Goal: Check status: Verify the current state of an ongoing process or item

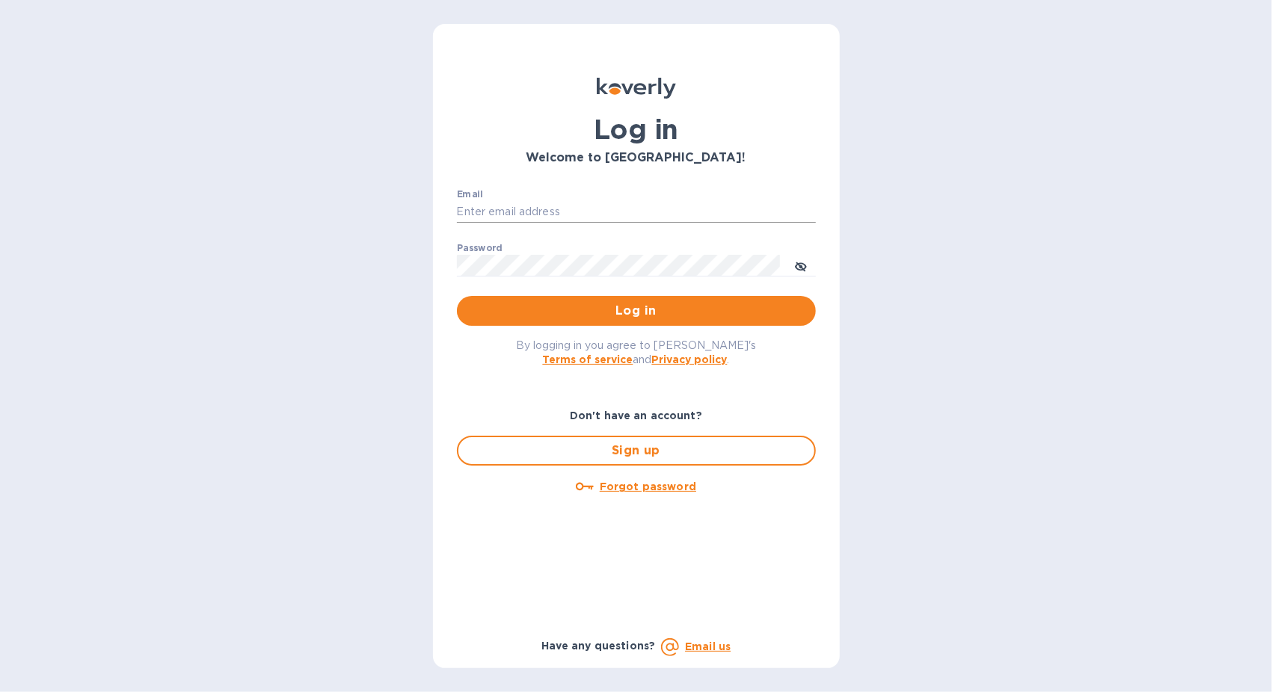
click at [564, 215] on input "Email" at bounding box center [636, 212] width 359 height 22
type input "[EMAIL_ADDRESS][DOMAIN_NAME]"
click at [669, 482] on u "Forgot password" at bounding box center [648, 487] width 96 height 12
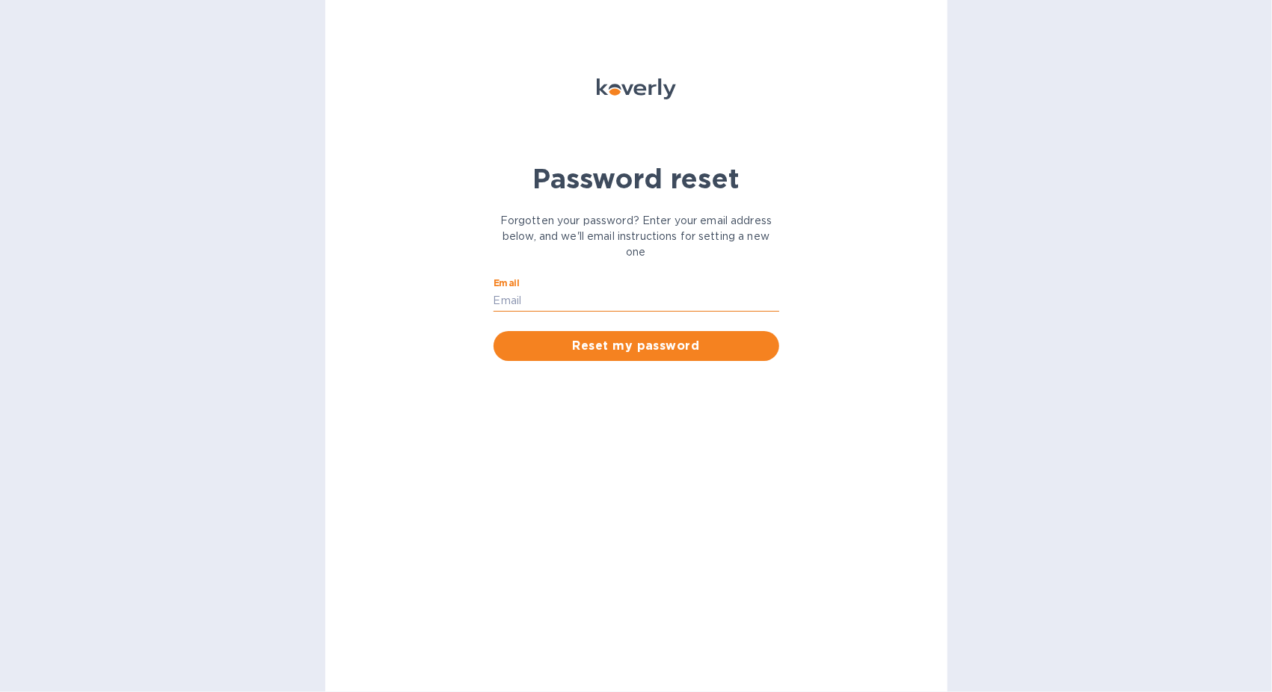
click at [588, 303] on input "Email" at bounding box center [637, 301] width 286 height 22
type input "[EMAIL_ADDRESS][DOMAIN_NAME]"
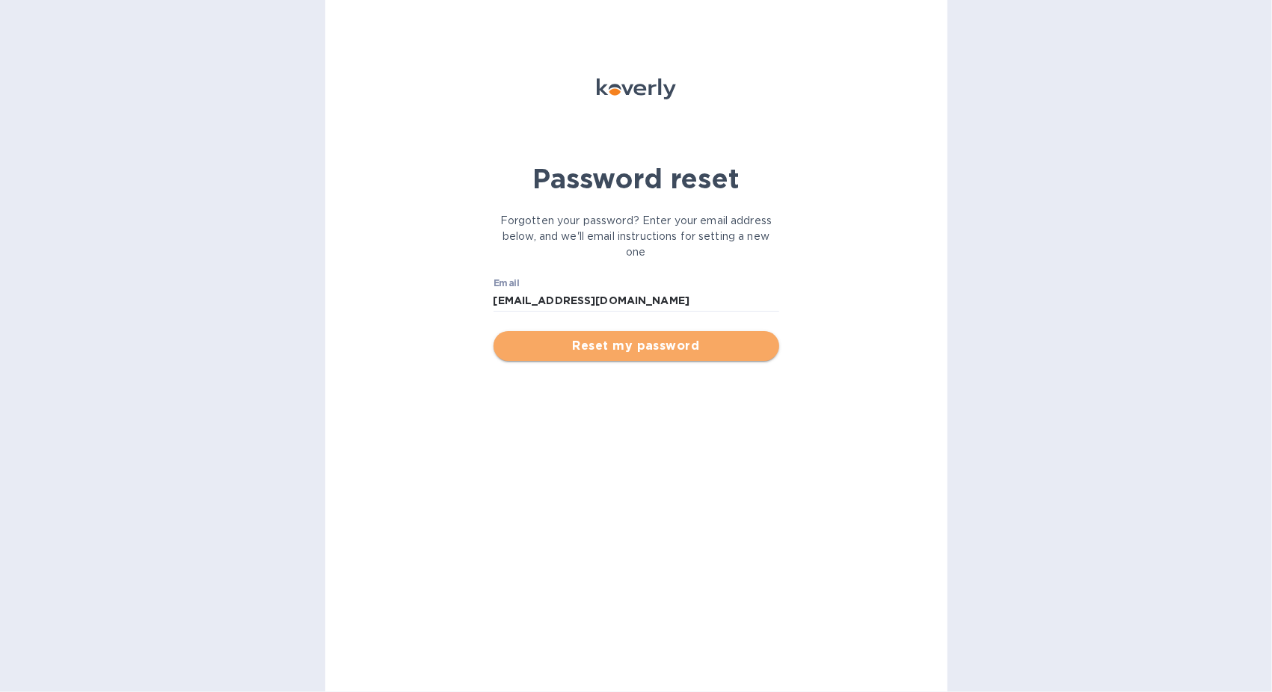
click at [630, 336] on button "Reset my password" at bounding box center [637, 346] width 286 height 30
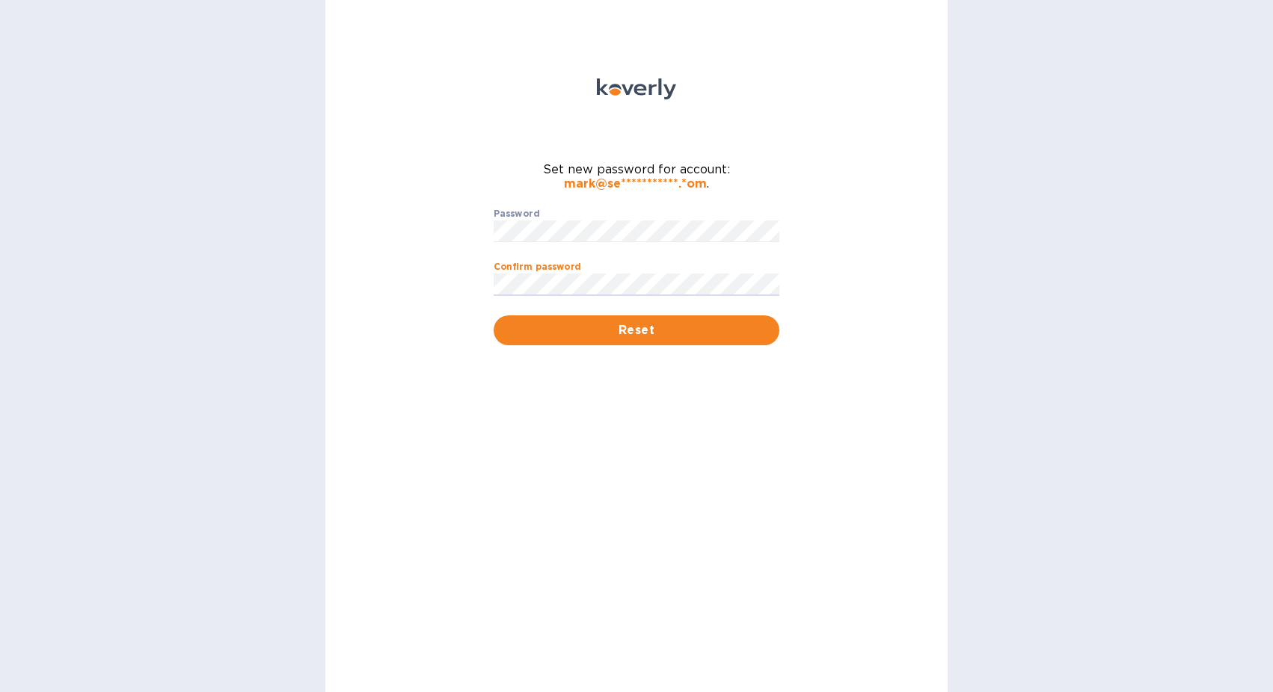
click at [494, 316] on button "Reset" at bounding box center [637, 331] width 286 height 30
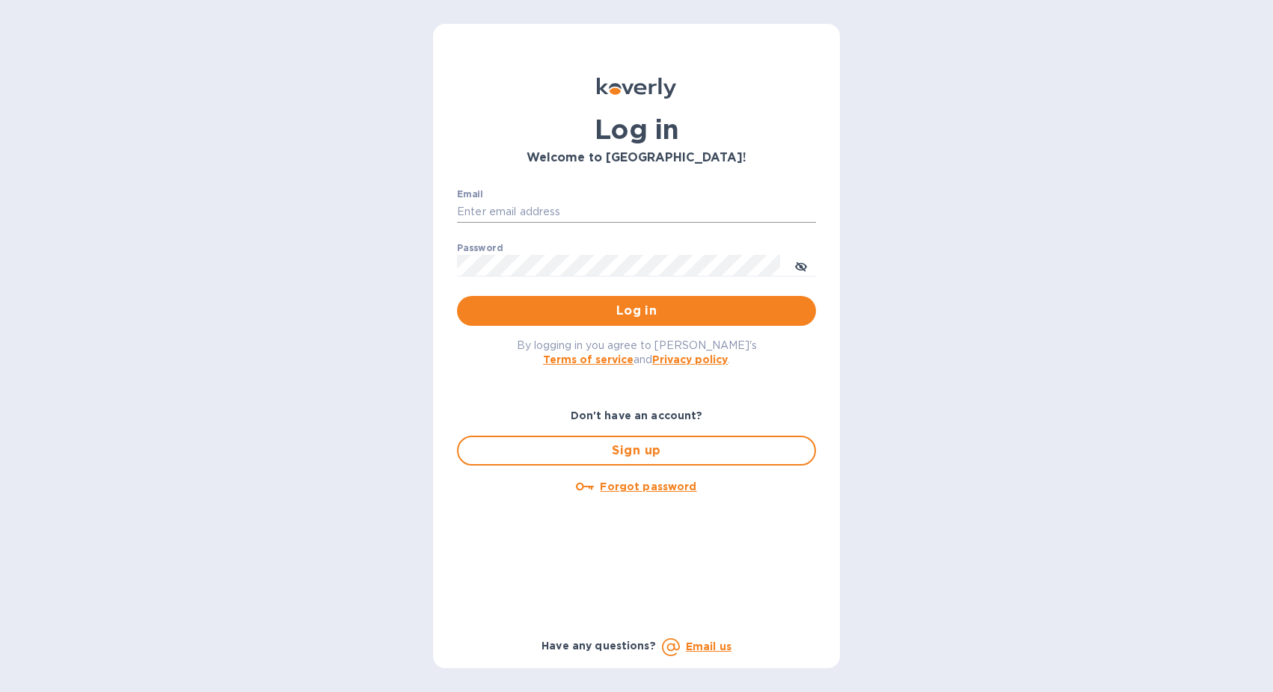
click at [491, 215] on input "Email" at bounding box center [636, 212] width 359 height 22
type input "[EMAIL_ADDRESS][DOMAIN_NAME]"
click at [457, 296] on button "Log in" at bounding box center [636, 311] width 359 height 30
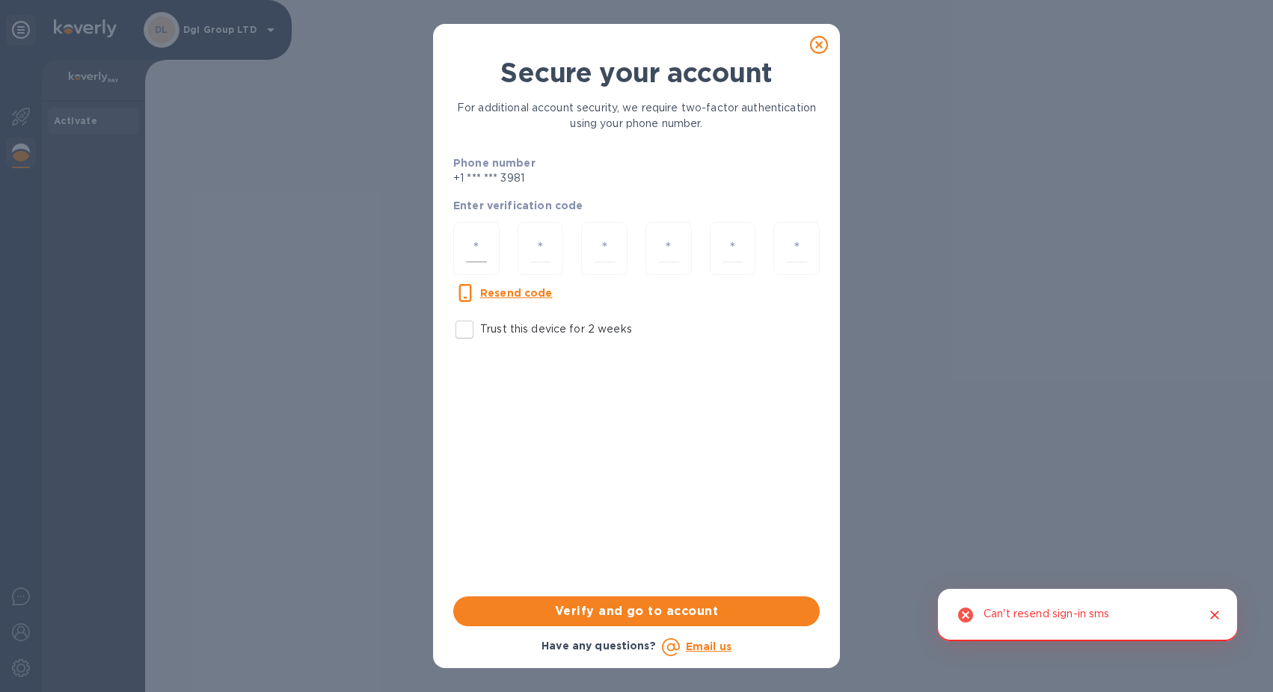
click at [479, 252] on input "number" at bounding box center [476, 249] width 21 height 28
click at [472, 325] on input "Trust this device for 2 weeks" at bounding box center [464, 329] width 31 height 31
checkbox input "true"
click at [474, 256] on input "number" at bounding box center [476, 249] width 21 height 28
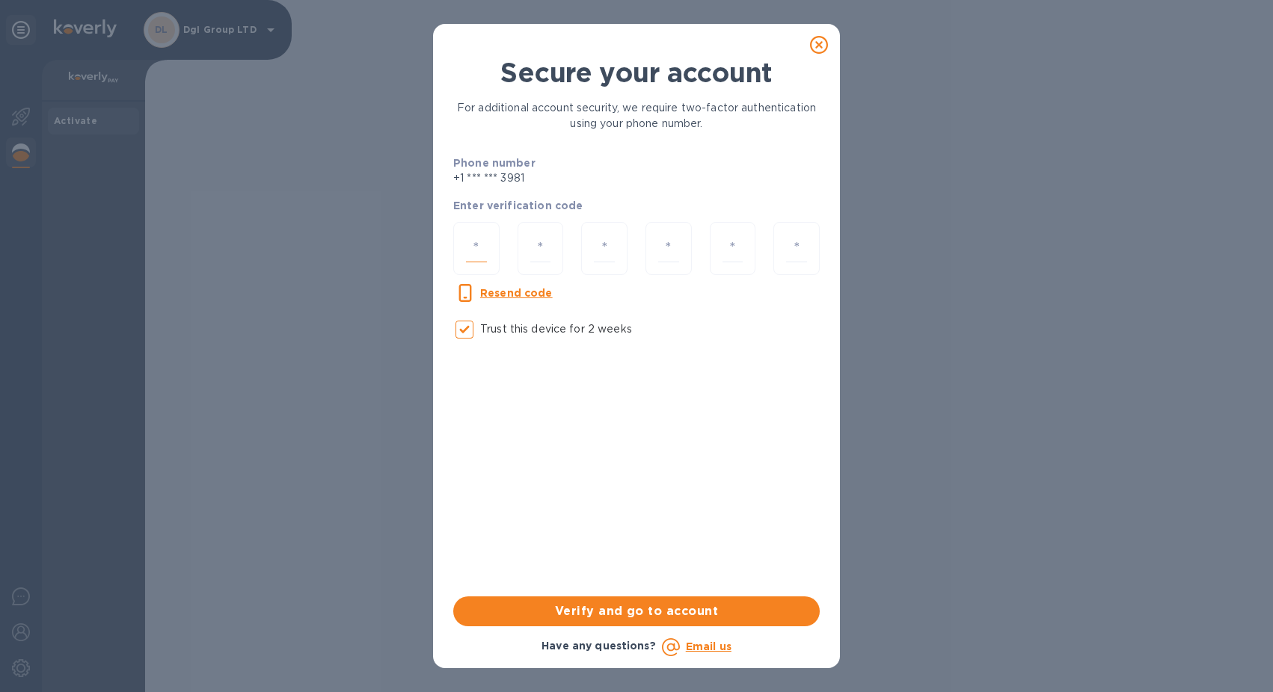
click at [474, 256] on input "number" at bounding box center [476, 249] width 21 height 28
click at [467, 235] on input "number" at bounding box center [476, 249] width 21 height 28
click at [505, 286] on p "Resend code" at bounding box center [516, 293] width 73 height 15
click at [510, 294] on u "Resend code" at bounding box center [516, 293] width 73 height 12
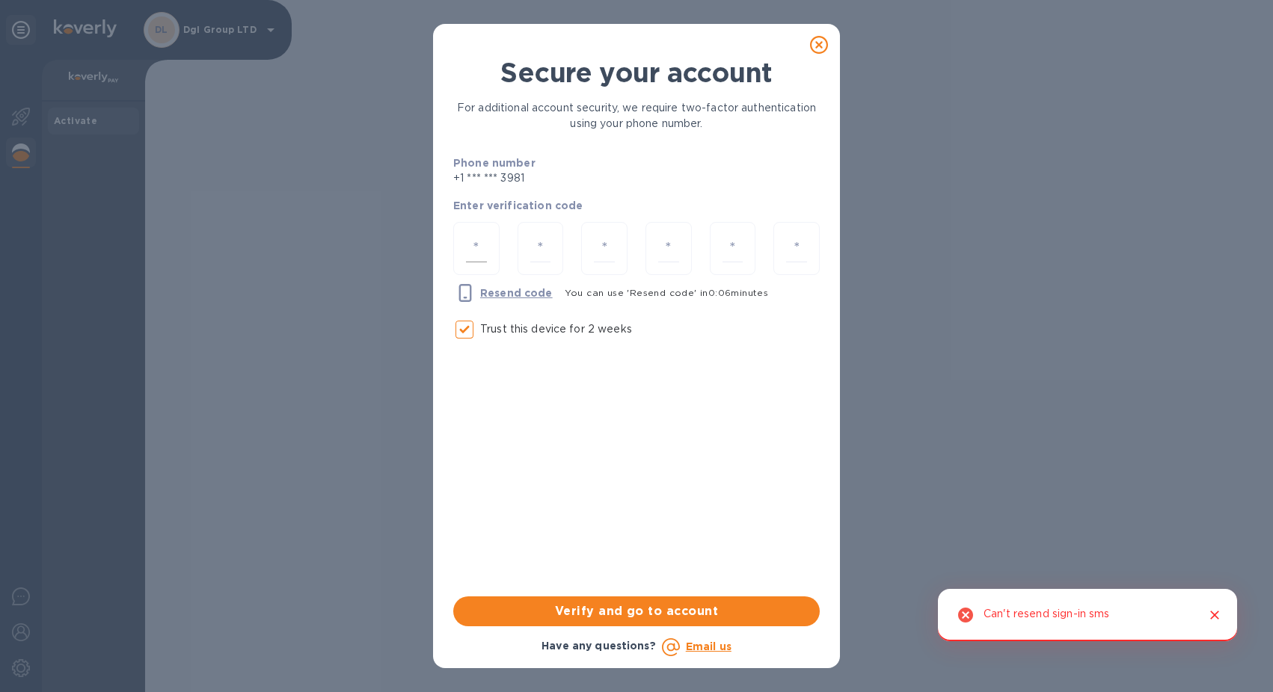
click at [479, 242] on input "number" at bounding box center [476, 249] width 21 height 28
type input "8"
type input "9"
type input "3"
type input "6"
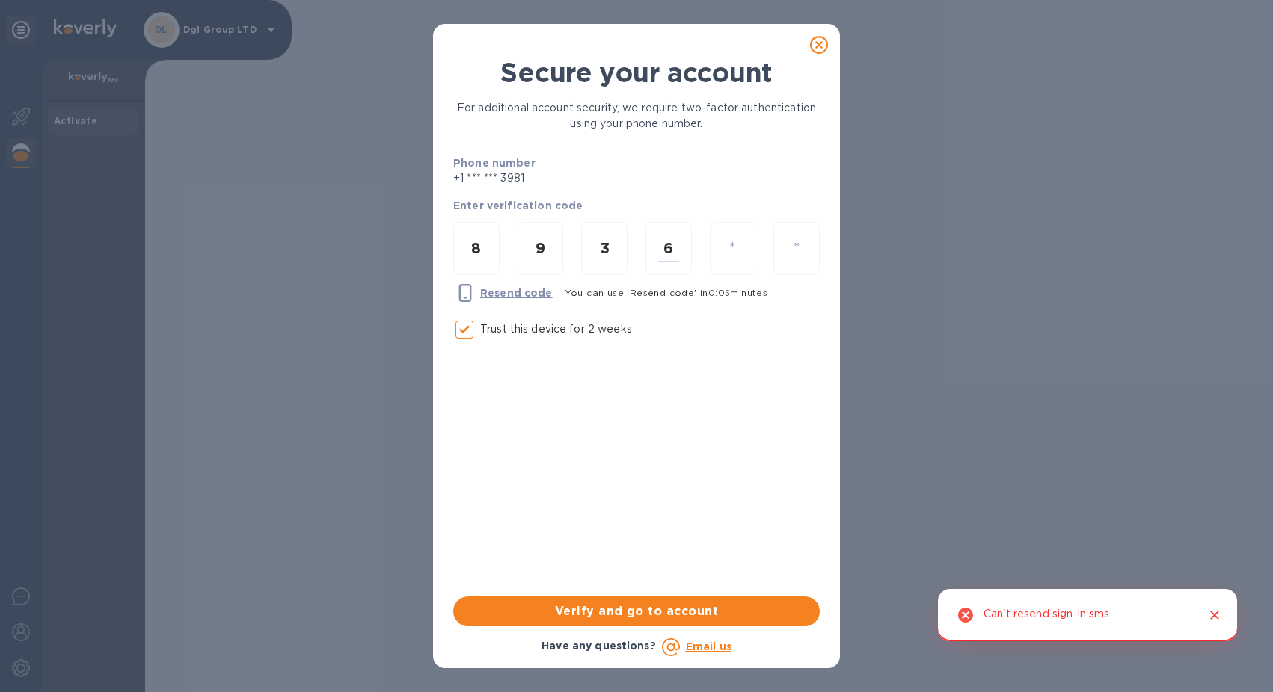
type input "6"
type input "7"
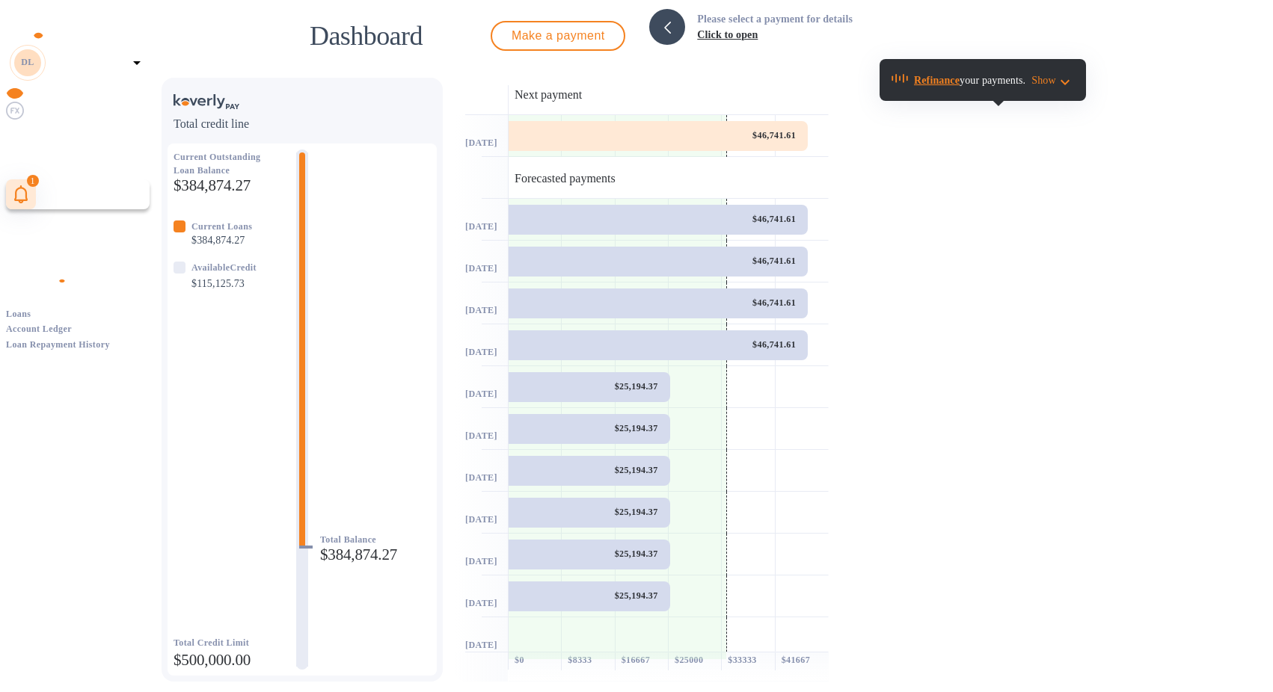
scroll to position [7, 0]
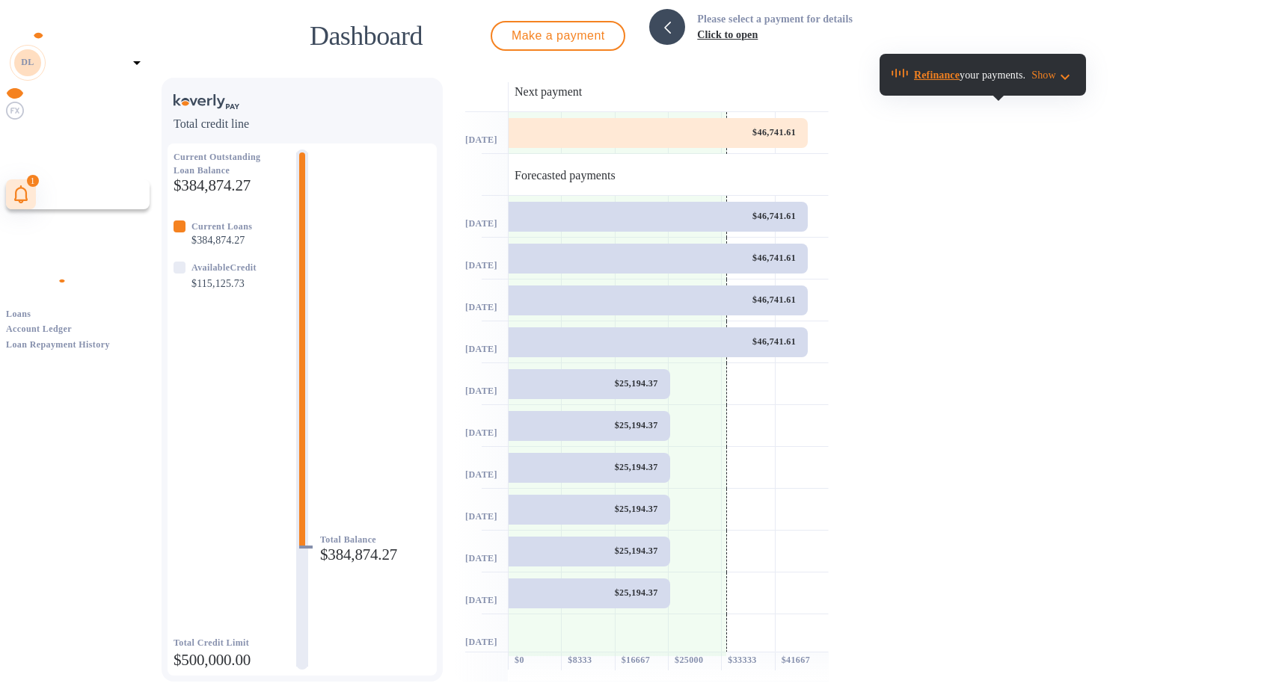
click at [72, 324] on b "Account Ledger" at bounding box center [39, 329] width 66 height 10
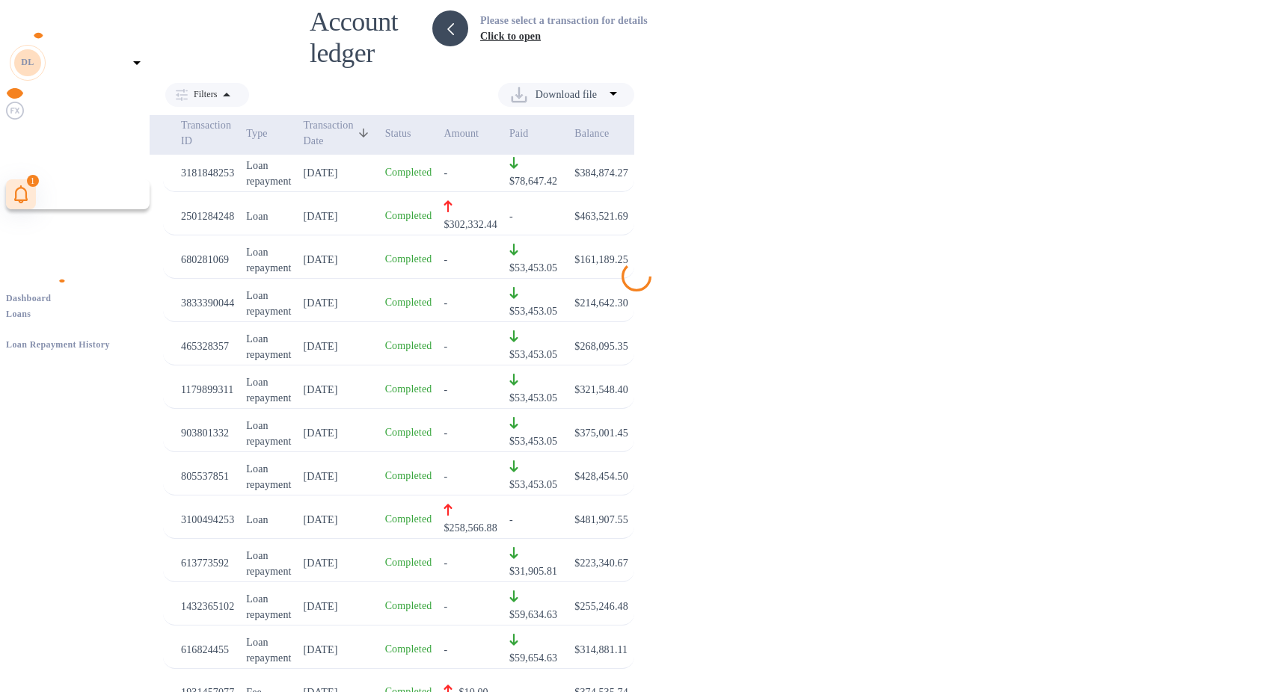
scroll to position [972, 0]
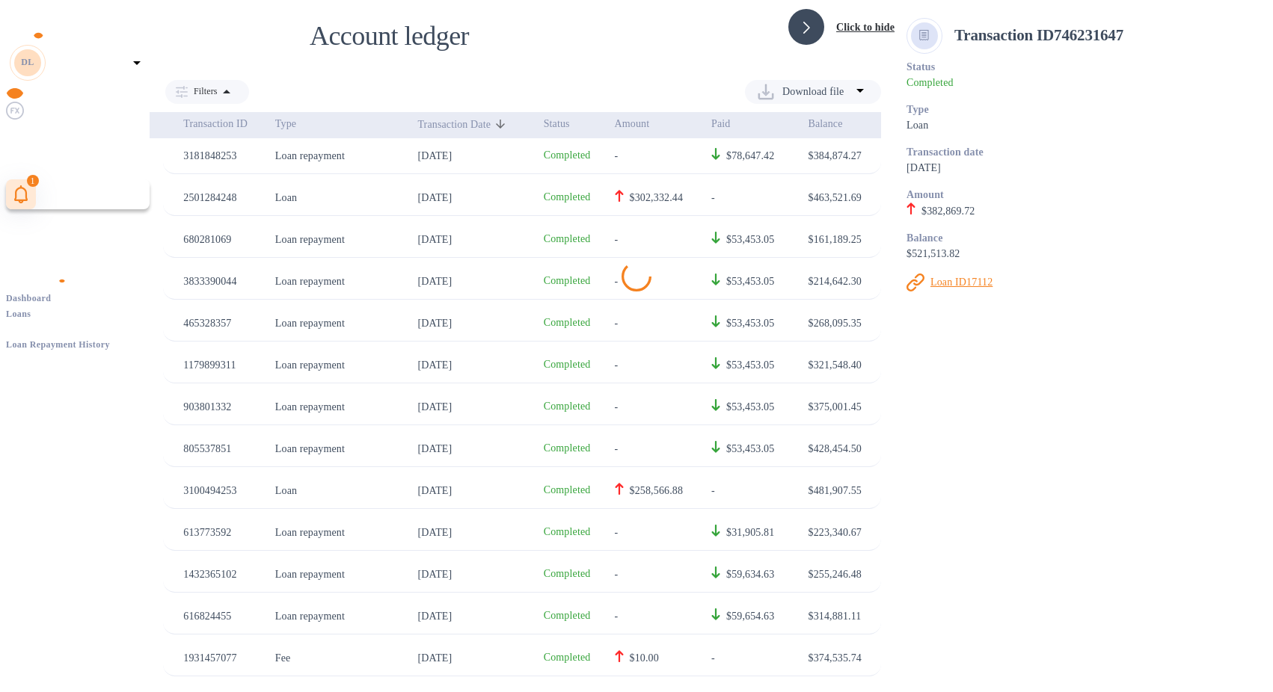
click at [673, 192] on div "$302,332.44" at bounding box center [656, 198] width 53 height 16
click at [630, 198] on div "$302,332.44" at bounding box center [656, 198] width 53 height 16
click at [950, 277] on u "Loan ID62230" at bounding box center [961, 282] width 63 height 11
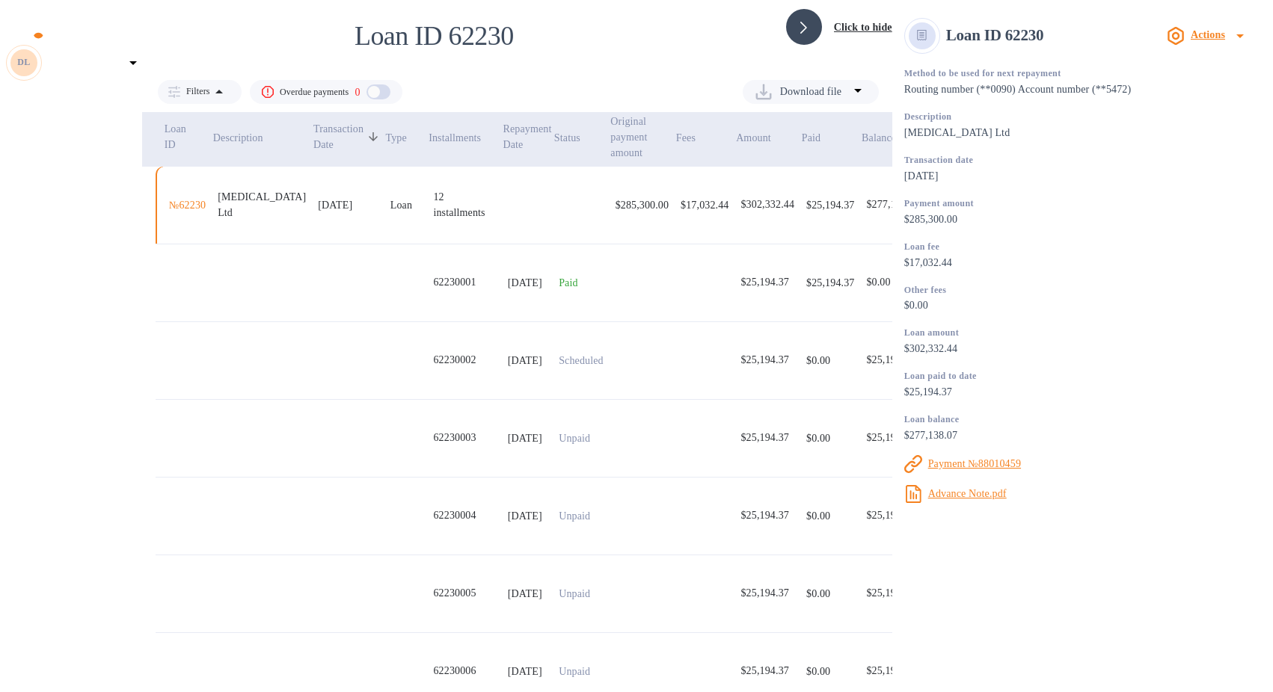
scroll to position [75, 0]
